Goal: Transaction & Acquisition: Obtain resource

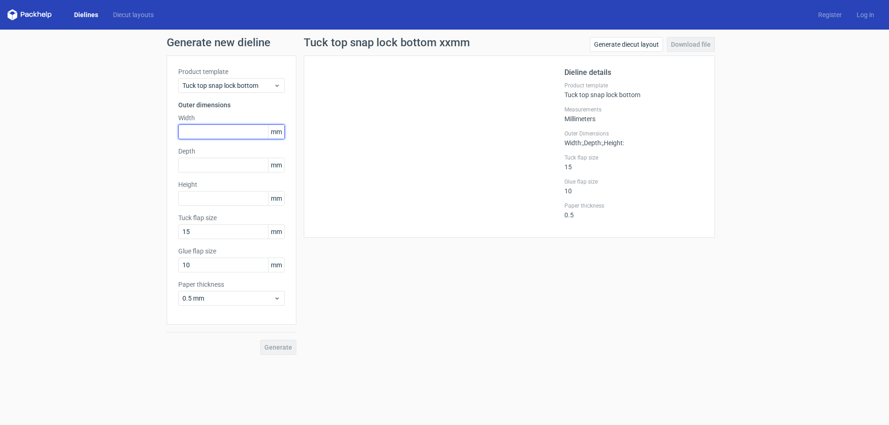
click at [191, 135] on input "text" at bounding box center [231, 132] width 106 height 15
type input "300"
click at [202, 165] on input "text" at bounding box center [231, 165] width 106 height 15
type input "2"
click at [188, 86] on span "Tuck top snap lock bottom" at bounding box center [227, 85] width 91 height 9
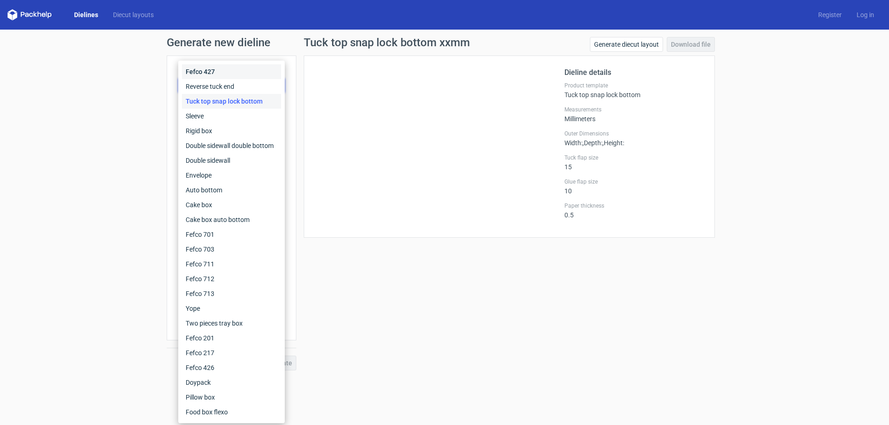
click at [193, 73] on div "Fefco 427" at bounding box center [231, 71] width 99 height 15
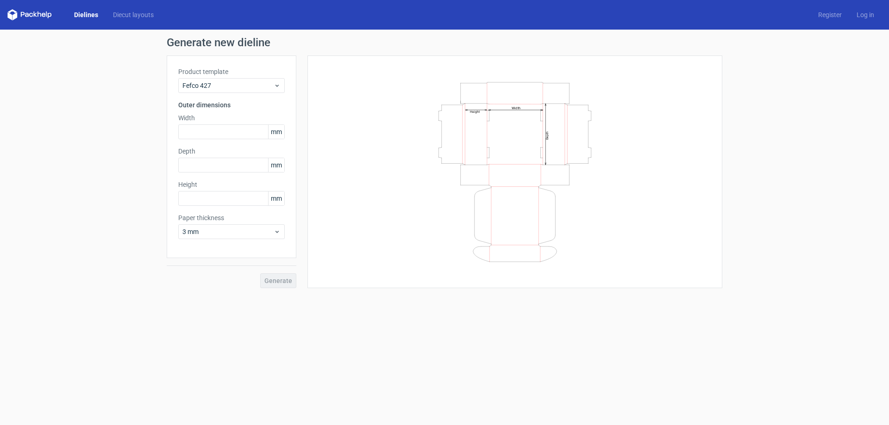
click at [87, 15] on link "Dielines" at bounding box center [86, 14] width 39 height 9
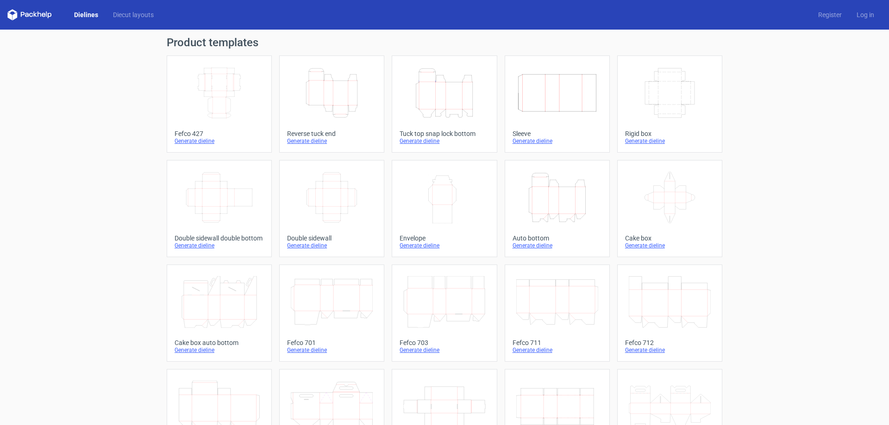
click at [34, 14] on polygon at bounding box center [35, 15] width 4 height 6
click at [204, 83] on icon "Width Depth Height" at bounding box center [219, 93] width 82 height 52
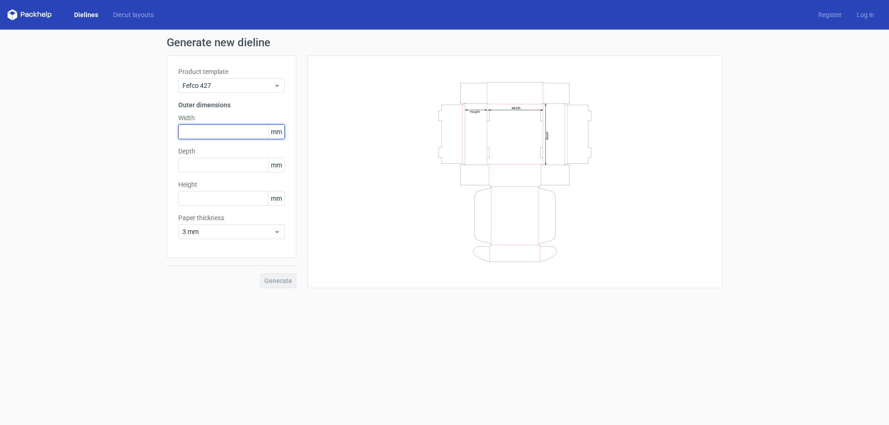
click at [199, 131] on input "text" at bounding box center [231, 132] width 106 height 15
type input "300"
click at [198, 166] on input "text" at bounding box center [231, 165] width 106 height 15
type input "270"
click at [195, 195] on input "text" at bounding box center [231, 198] width 106 height 15
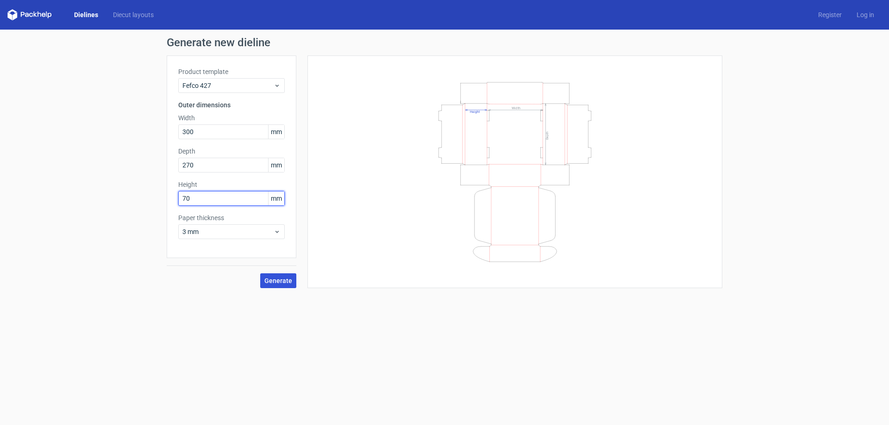
type input "70"
click at [276, 284] on span "Generate" at bounding box center [278, 281] width 28 height 6
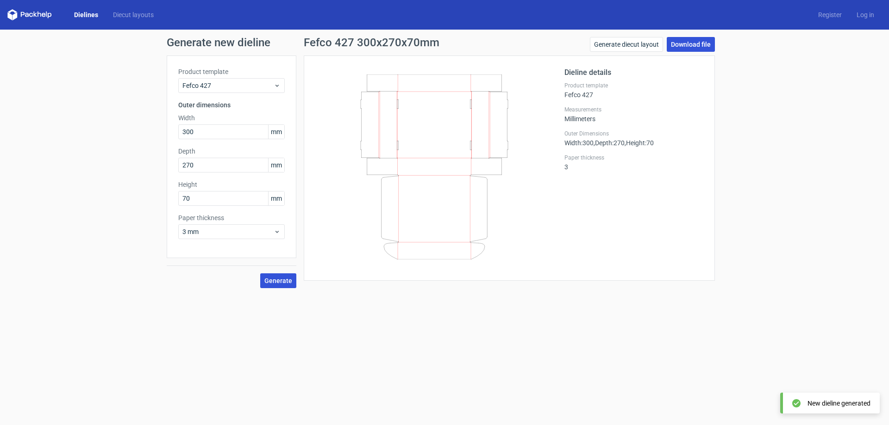
click at [686, 49] on link "Download file" at bounding box center [691, 44] width 48 height 15
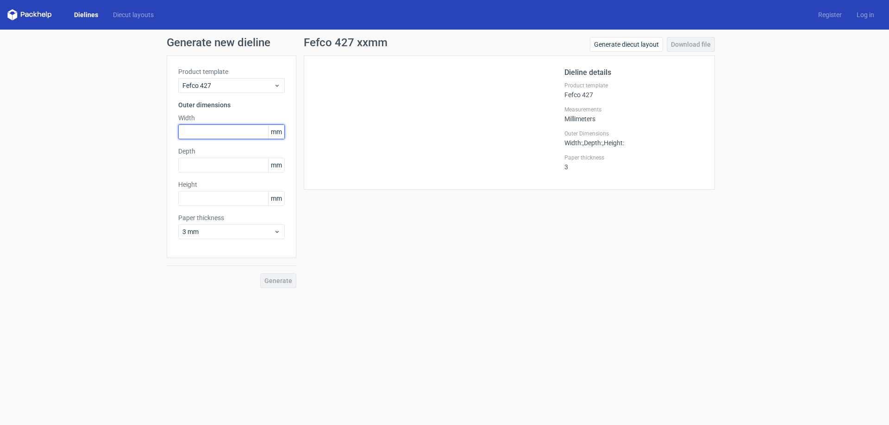
click at [200, 133] on input "text" at bounding box center [231, 132] width 106 height 15
type input "300"
click at [201, 165] on input "text" at bounding box center [231, 165] width 106 height 15
type input "270"
click at [201, 201] on input "text" at bounding box center [231, 198] width 106 height 15
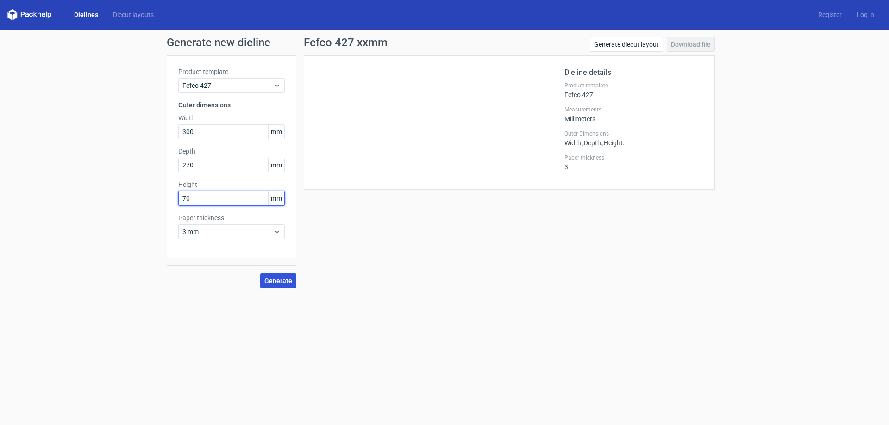
type input "70"
click at [281, 282] on span "Generate" at bounding box center [278, 281] width 28 height 6
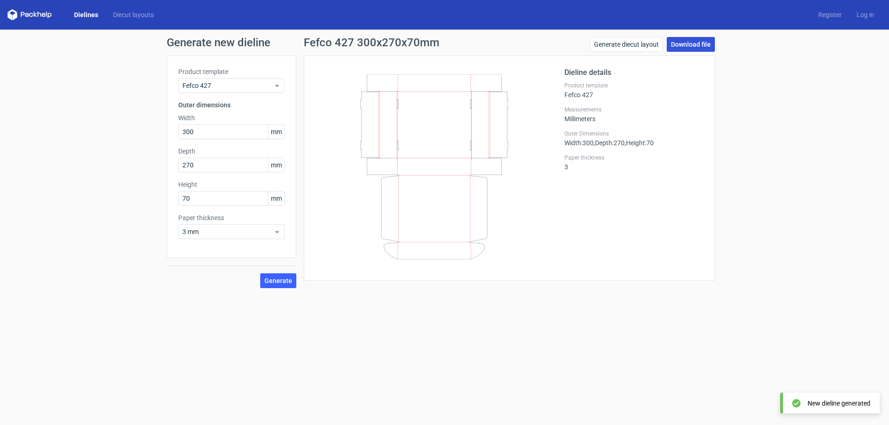
click at [690, 45] on link "Download file" at bounding box center [691, 44] width 48 height 15
